Goal: Find specific page/section: Find specific page/section

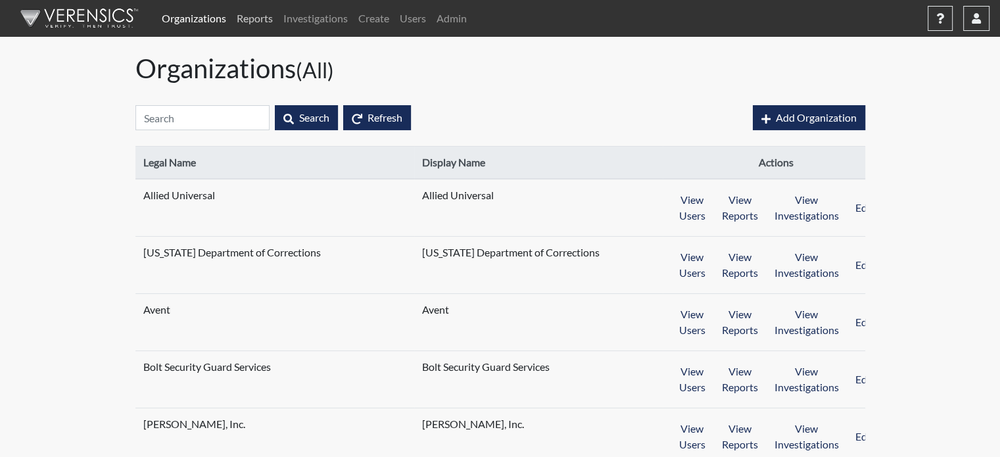
click at [259, 26] on link "Reports" at bounding box center [254, 18] width 47 height 26
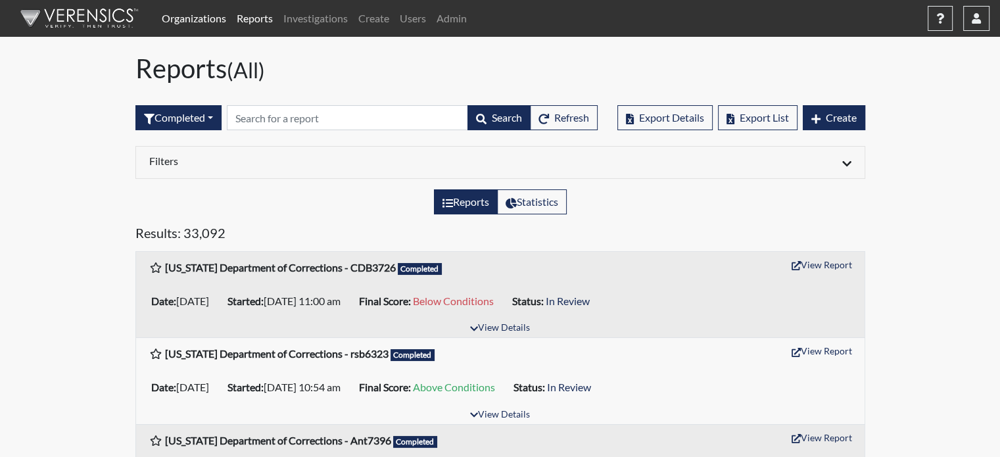
click at [201, 23] on link "Organizations" at bounding box center [193, 18] width 75 height 26
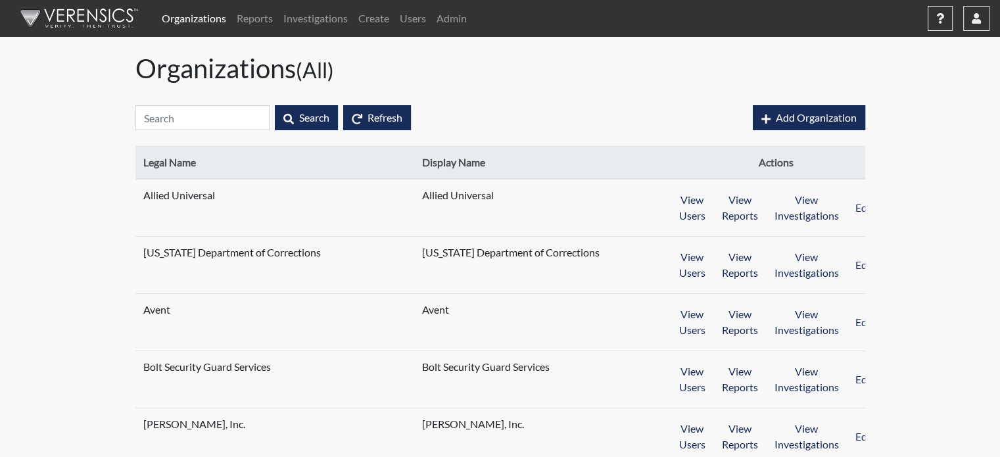
click at [172, 131] on div "Search Refresh" at bounding box center [434, 117] width 598 height 57
click at [179, 120] on input "text" at bounding box center [202, 117] width 134 height 25
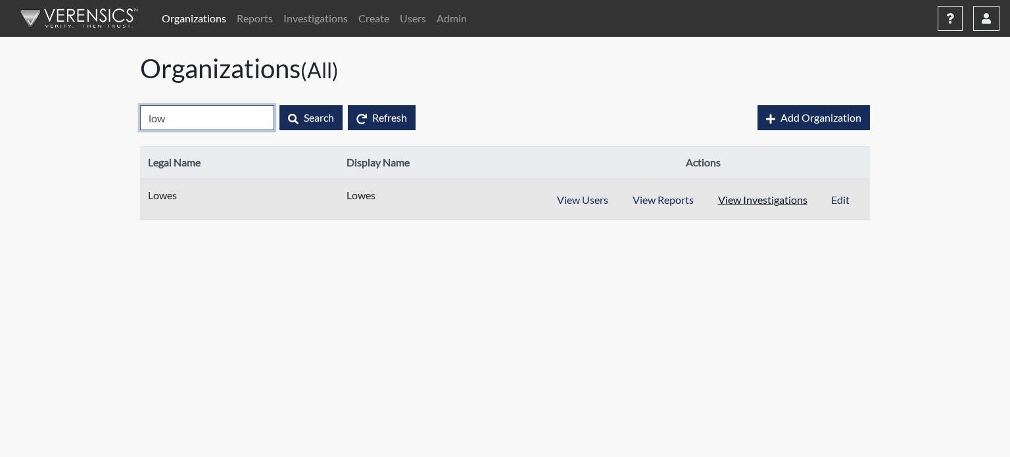
type input "low"
click at [736, 204] on button "View Investigations" at bounding box center [762, 199] width 114 height 25
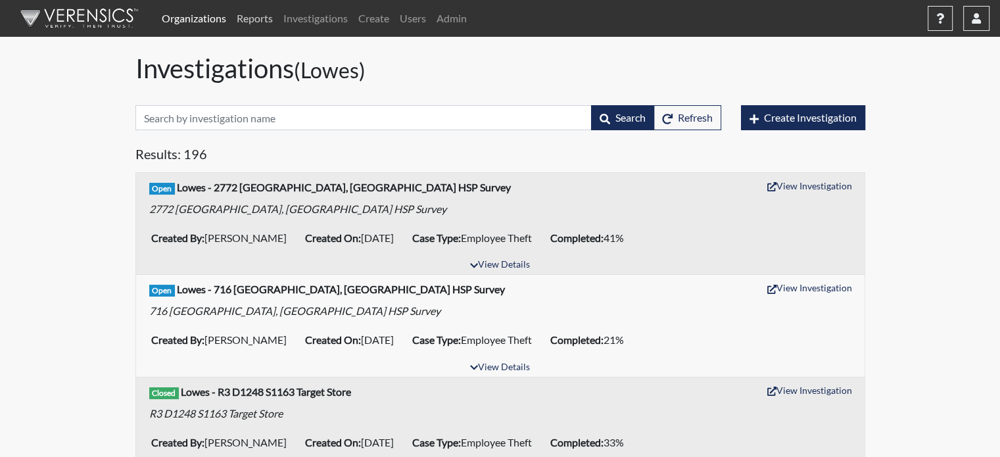
click at [238, 20] on link "Reports" at bounding box center [254, 18] width 47 height 26
